Goal: Find specific page/section: Find specific page/section

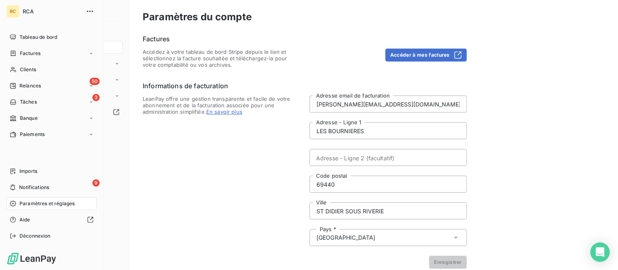
click at [28, 9] on span "RCA" at bounding box center [52, 11] width 58 height 6
click at [32, 54] on span "Factures" at bounding box center [30, 53] width 21 height 7
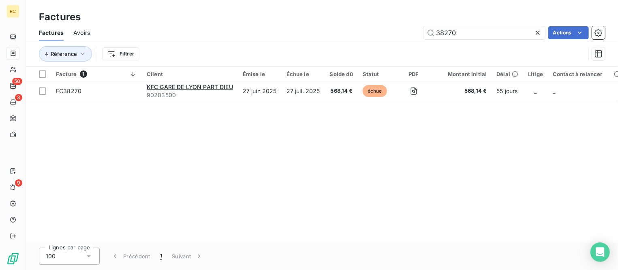
drag, startPoint x: 422, startPoint y: 30, endPoint x: 411, endPoint y: 30, distance: 10.9
click at [411, 30] on div "38270 Actions" at bounding box center [353, 32] width 506 height 13
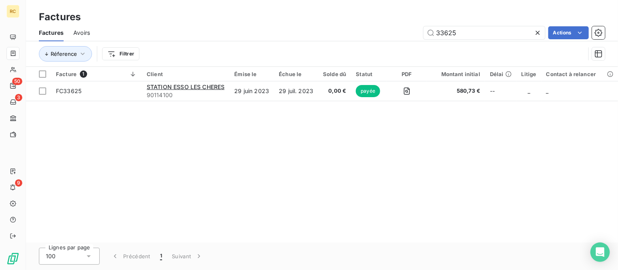
drag, startPoint x: 458, startPoint y: 32, endPoint x: 386, endPoint y: 21, distance: 72.9
click at [386, 21] on div "Factures Factures Avoirs 33625 Actions Réference Filtrer" at bounding box center [322, 33] width 592 height 67
drag, startPoint x: 462, startPoint y: 32, endPoint x: 384, endPoint y: 25, distance: 78.6
click at [384, 25] on div "Factures Avoirs 29049 Actions" at bounding box center [322, 32] width 592 height 17
drag, startPoint x: 490, startPoint y: 36, endPoint x: 364, endPoint y: 25, distance: 125.8
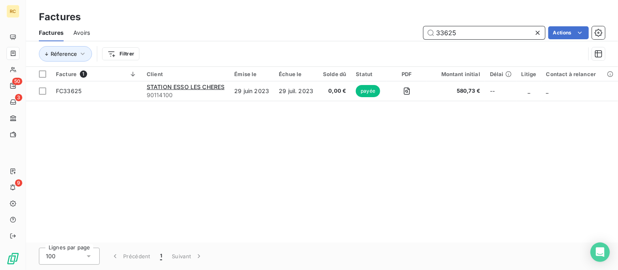
click at [364, 25] on div "Factures Avoirs 33625 Actions" at bounding box center [322, 32] width 592 height 17
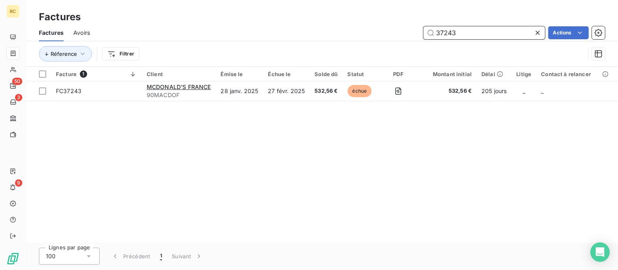
drag, startPoint x: 463, startPoint y: 28, endPoint x: 430, endPoint y: 28, distance: 32.8
click at [430, 28] on input "37243" at bounding box center [485, 32] width 122 height 13
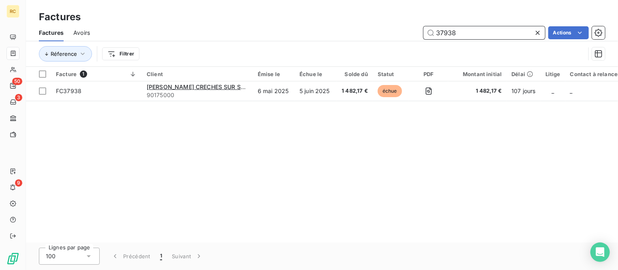
drag, startPoint x: 442, startPoint y: 33, endPoint x: 473, endPoint y: 32, distance: 30.8
click at [473, 32] on input "37938" at bounding box center [485, 32] width 122 height 13
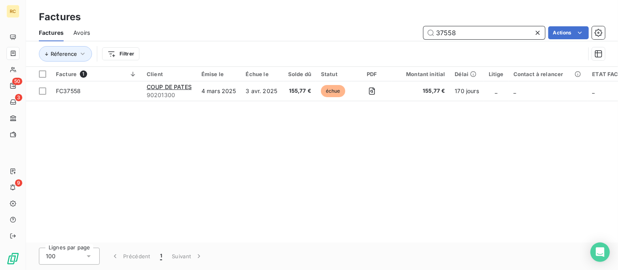
type input "37558"
